Goal: Check status: Check status

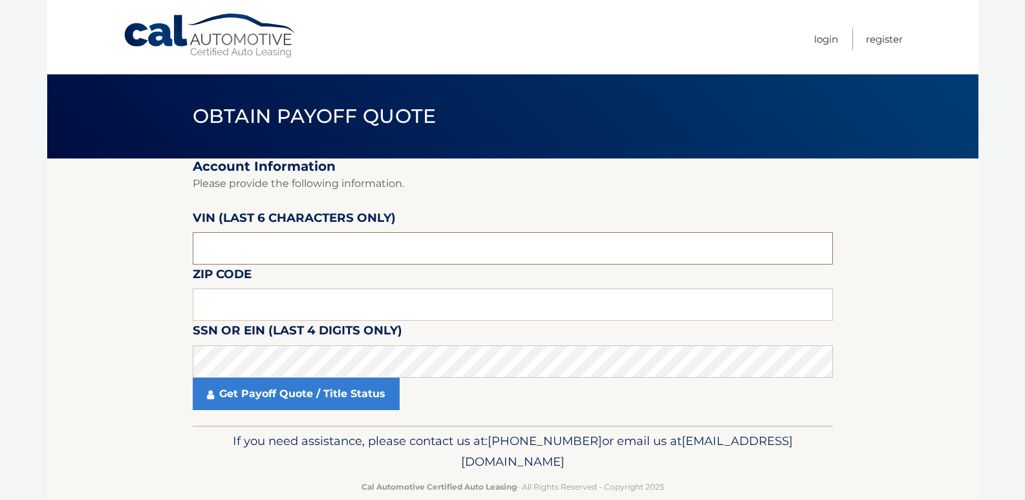
click at [316, 243] on input "text" at bounding box center [513, 248] width 640 height 32
type input "577443"
click at [277, 294] on input "text" at bounding box center [513, 304] width 640 height 32
type input "19115"
click at [144, 302] on section "Account Information Please provide the following information. VIN (last 6 chara…" at bounding box center [512, 291] width 931 height 267
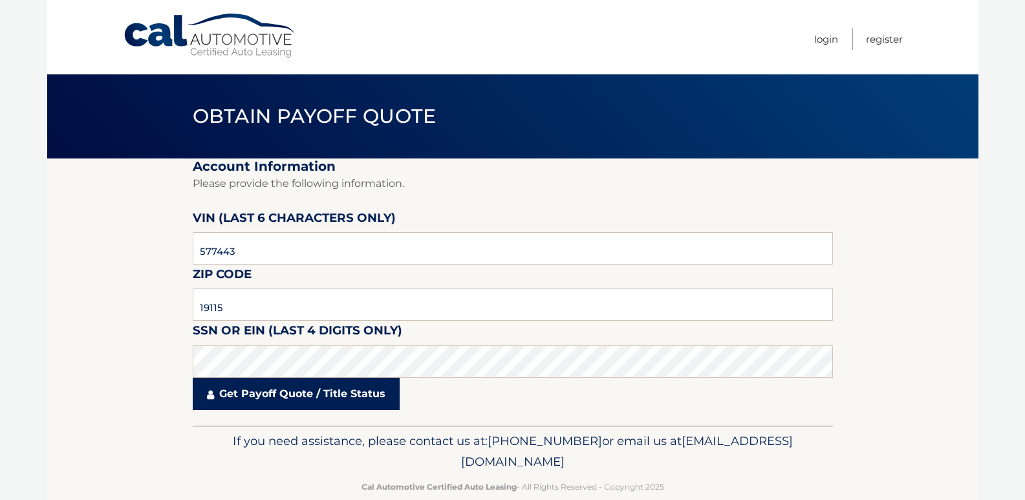
click at [247, 387] on link "Get Payoff Quote / Title Status" at bounding box center [296, 394] width 207 height 32
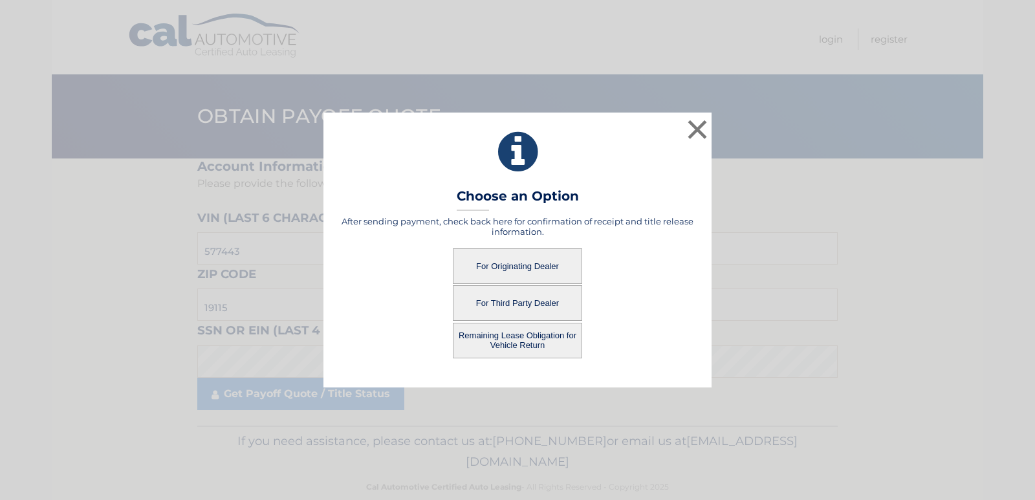
click at [504, 263] on button "For Originating Dealer" at bounding box center [517, 266] width 129 height 36
click at [521, 266] on button "For Originating Dealer" at bounding box center [517, 266] width 129 height 36
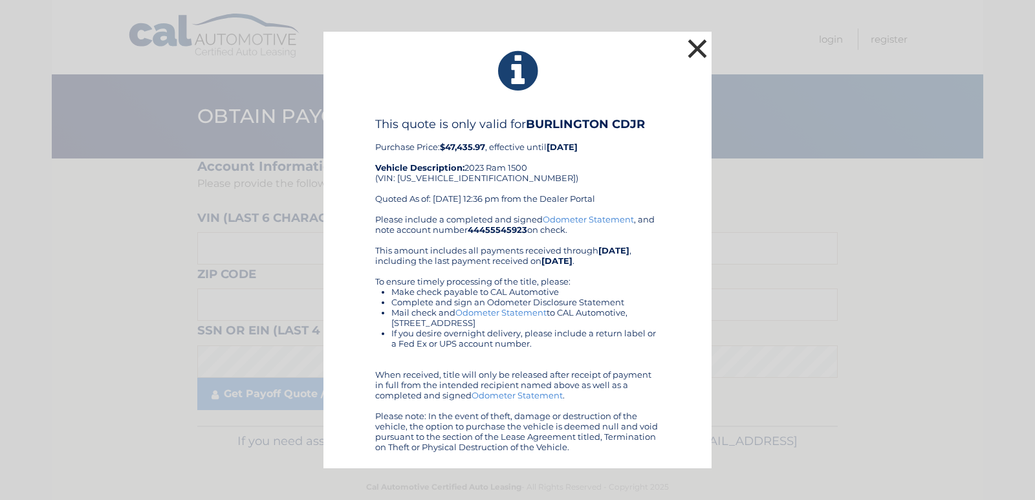
click at [704, 49] on button "×" at bounding box center [697, 49] width 26 height 26
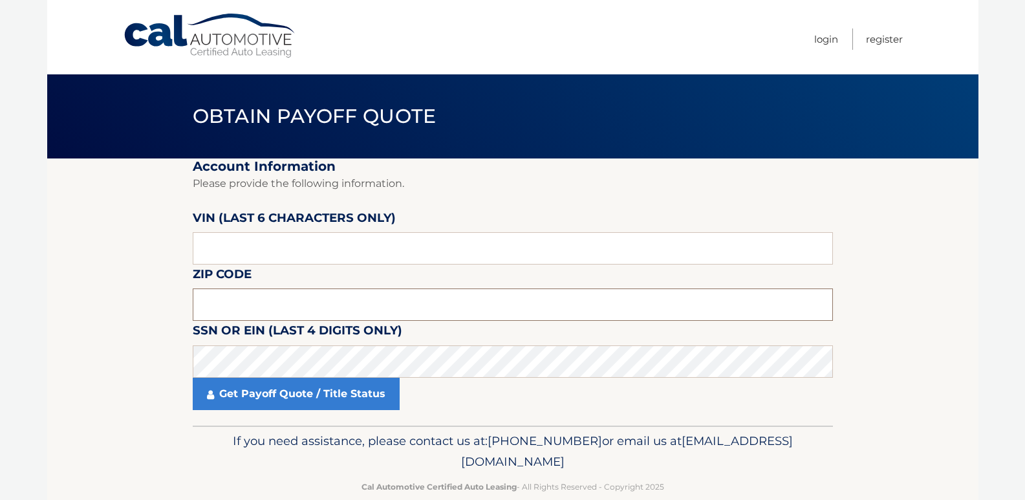
click at [240, 309] on input "text" at bounding box center [513, 304] width 640 height 32
type input "19115"
click at [231, 254] on input "text" at bounding box center [513, 248] width 640 height 32
type input "577443"
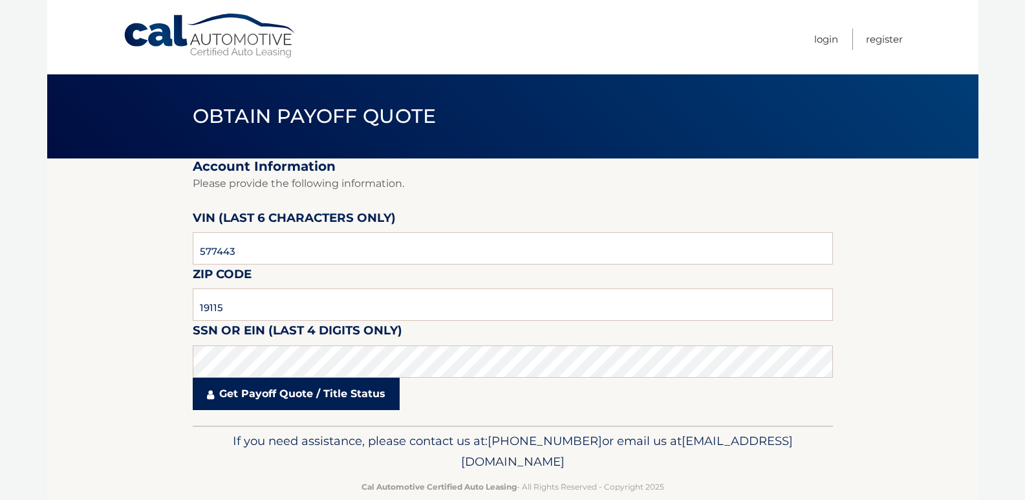
click at [264, 407] on link "Get Payoff Quote / Title Status" at bounding box center [296, 394] width 207 height 32
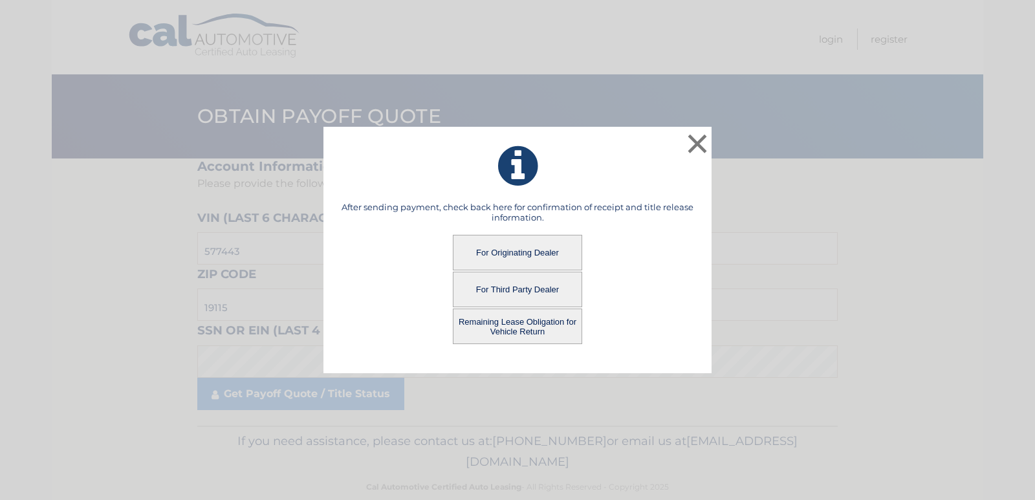
click at [507, 332] on button "Remaining Lease Obligation for Vehicle Return" at bounding box center [517, 326] width 129 height 36
click at [509, 328] on button "Remaining Lease Obligation for Vehicle Return" at bounding box center [517, 326] width 129 height 36
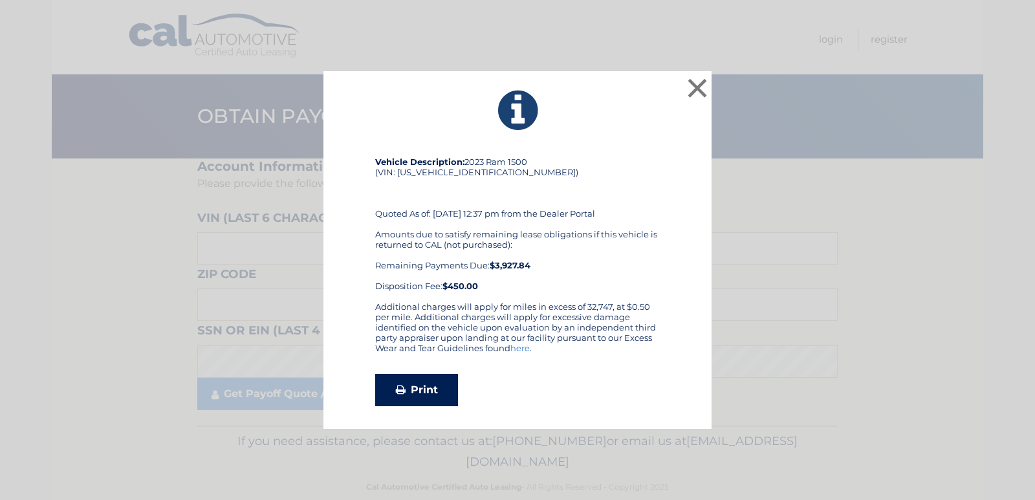
click at [415, 389] on link "Print" at bounding box center [416, 390] width 83 height 32
